Goal: Task Accomplishment & Management: Use online tool/utility

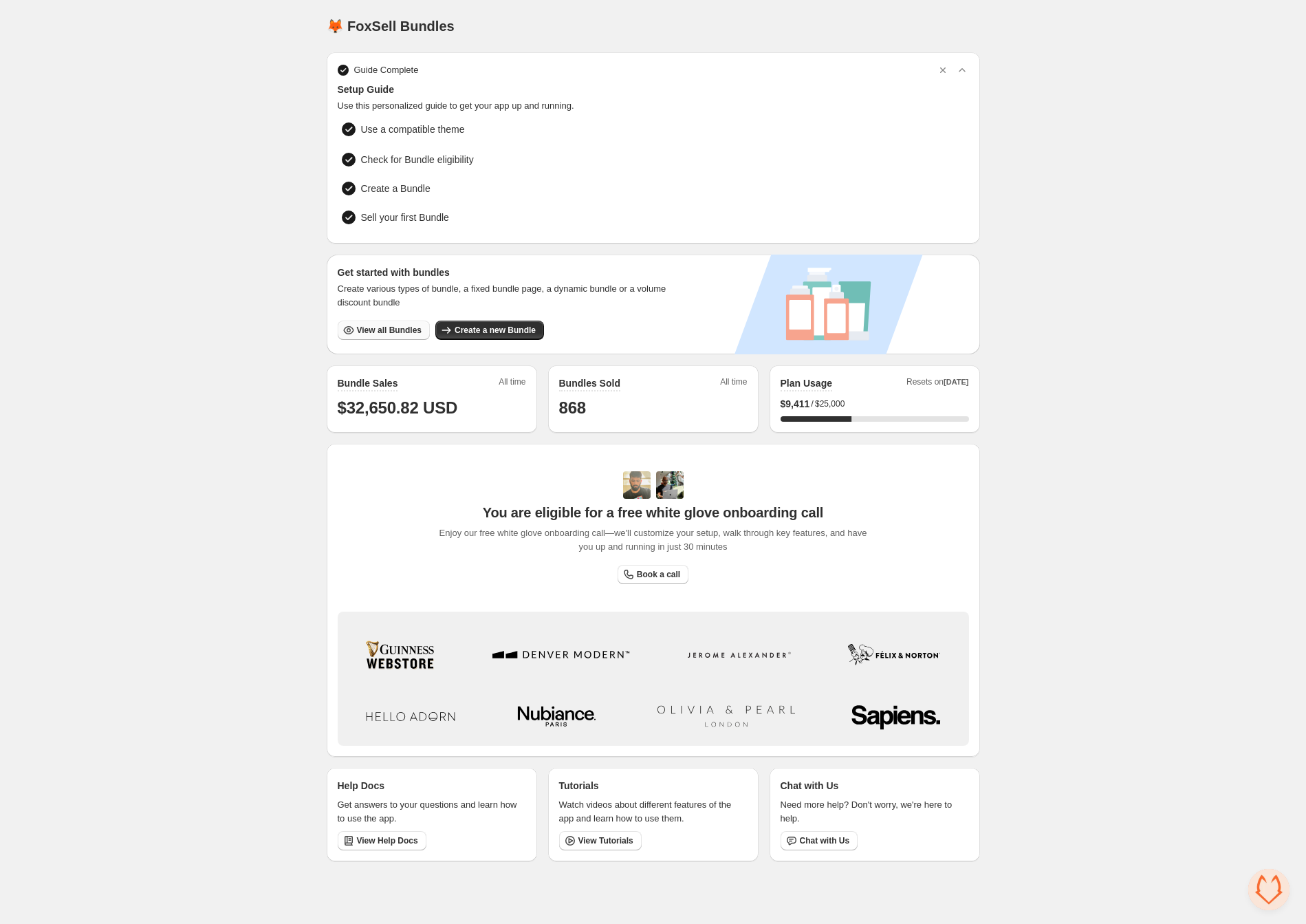
click at [403, 335] on button "View all Bundles" at bounding box center [384, 330] width 92 height 19
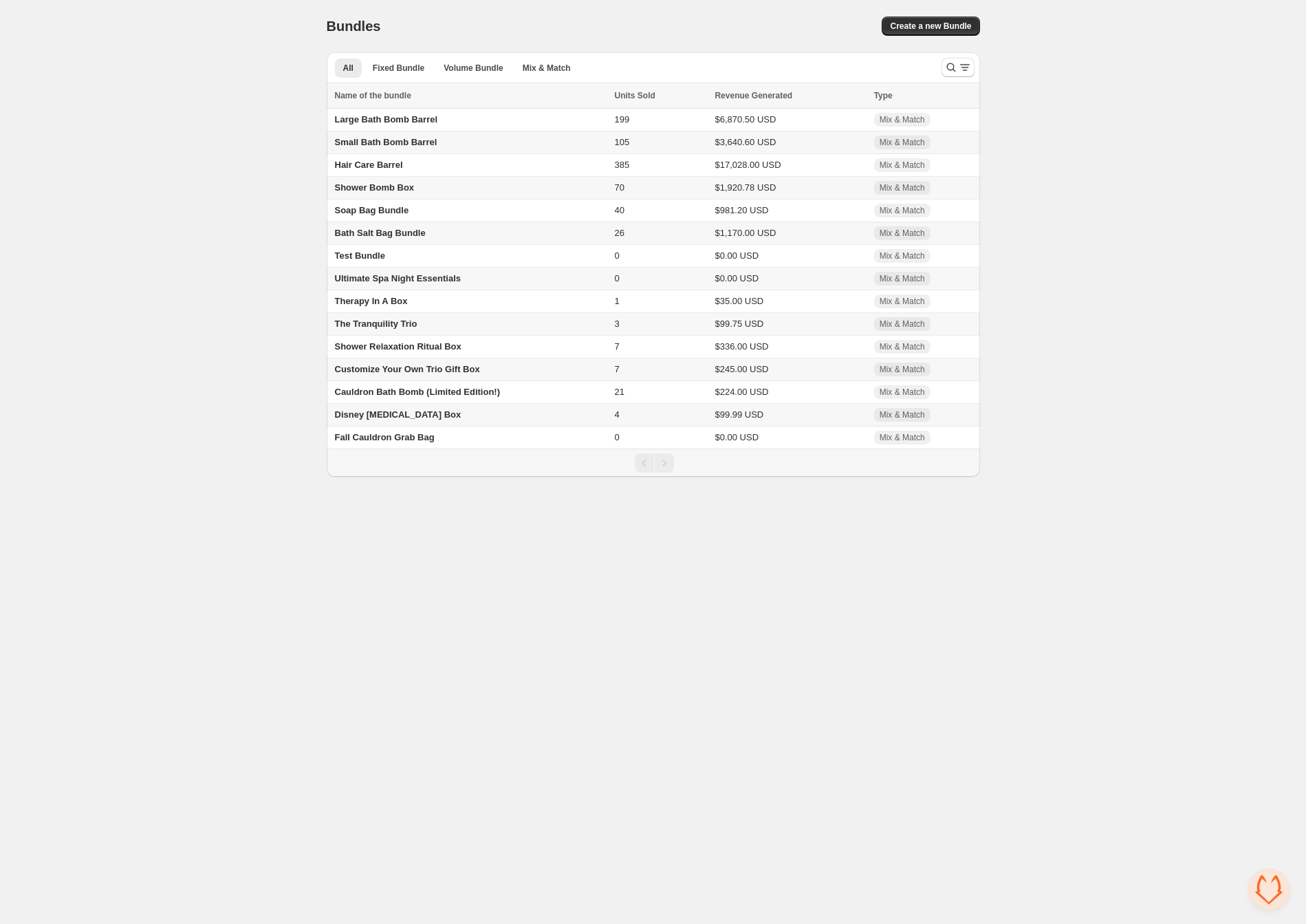
click at [389, 420] on span "Disney [MEDICAL_DATA] Box" at bounding box center [398, 414] width 127 height 10
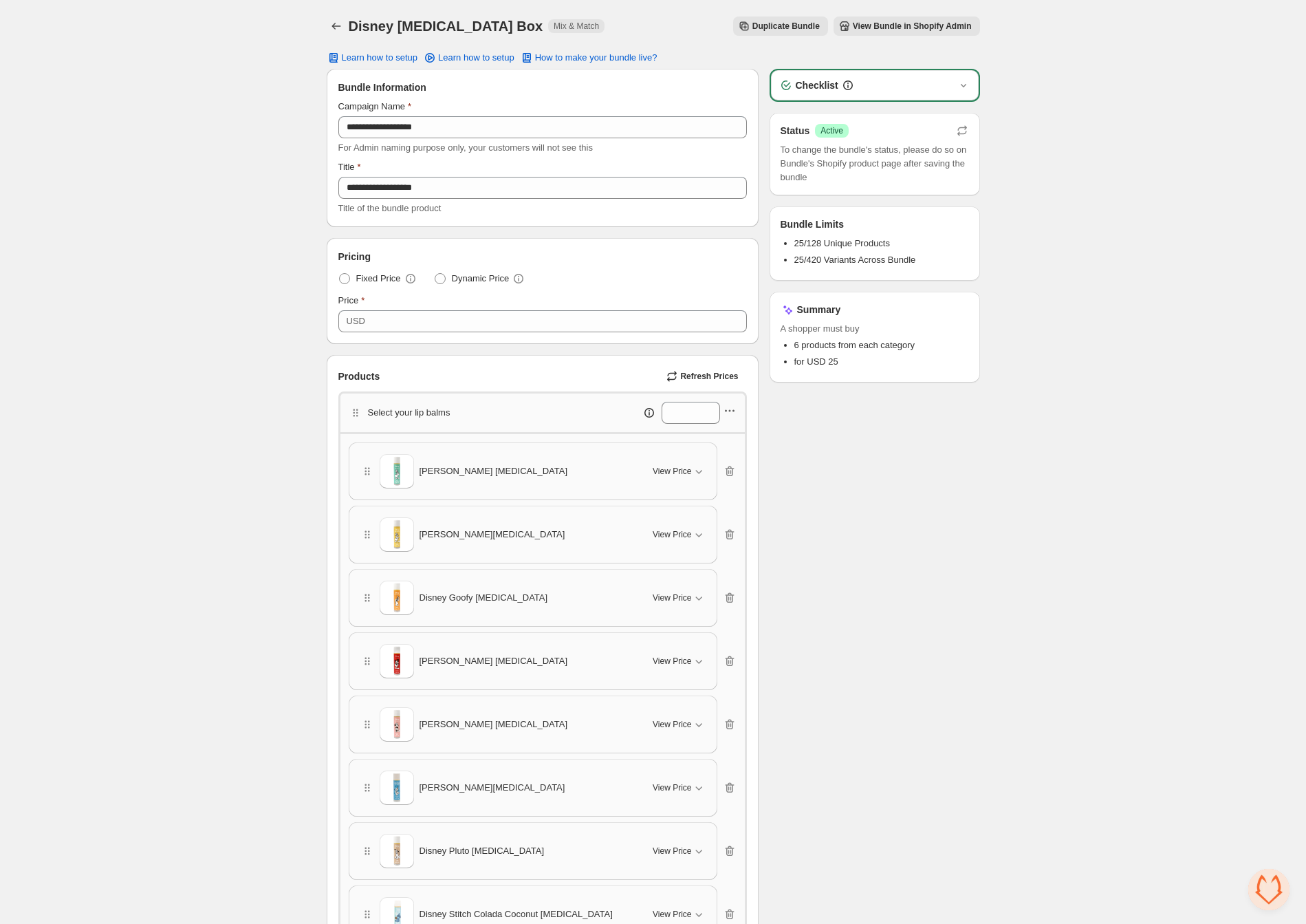
click at [734, 413] on icon "button" at bounding box center [730, 411] width 14 height 14
click at [743, 468] on button "Edit products" at bounding box center [728, 459] width 101 height 22
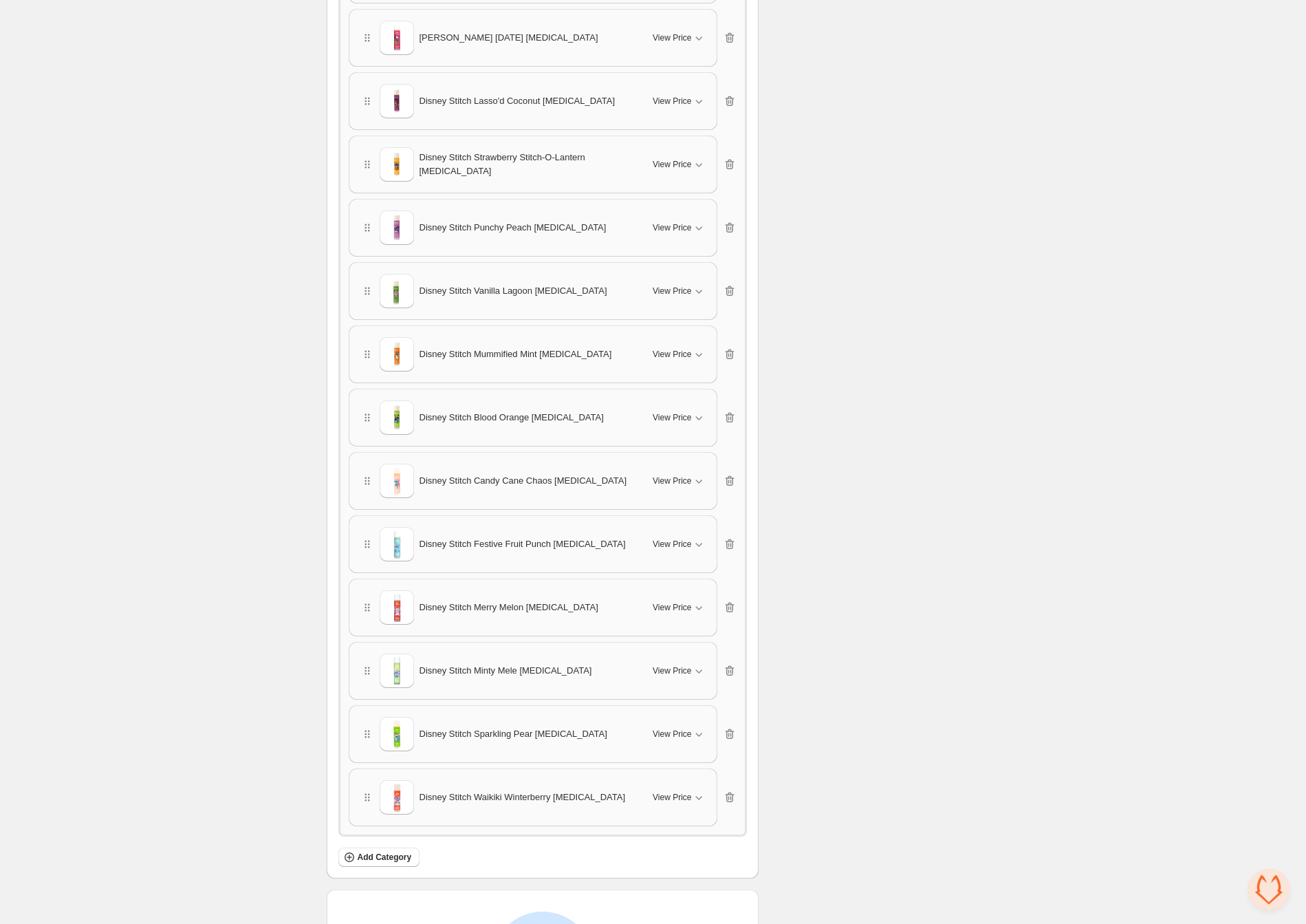
scroll to position [1580, 0]
